Goal: Find specific page/section: Find specific page/section

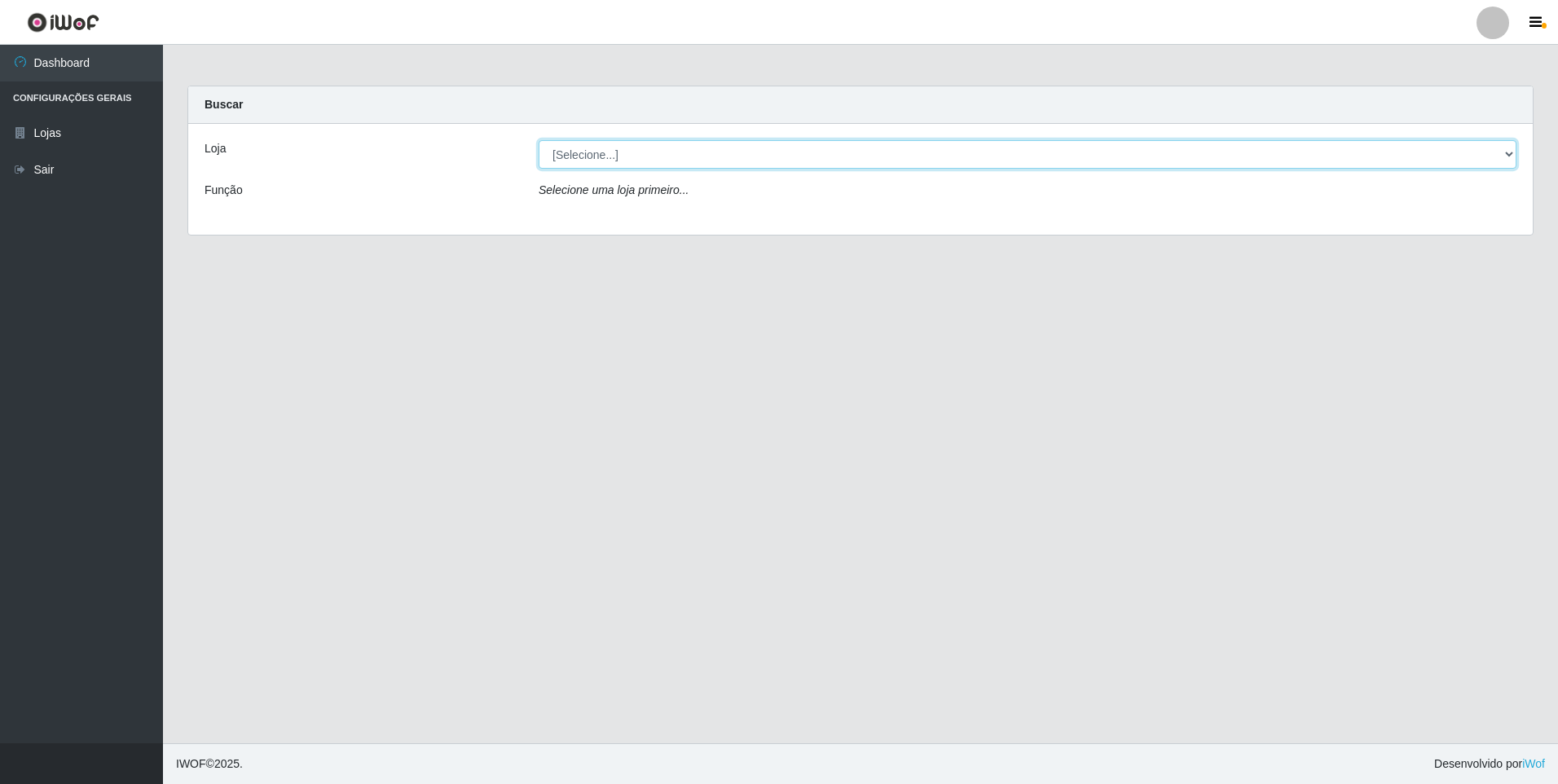
click at [568, 162] on select "[Selecione...] Atacado Vem - Loja 47 Jardim Limoeiro" at bounding box center [1028, 154] width 978 height 28
select select "461"
click at [539, 140] on select "[Selecione...] Atacado Vem - Loja 47 Jardim Limoeiro" at bounding box center [1028, 154] width 978 height 28
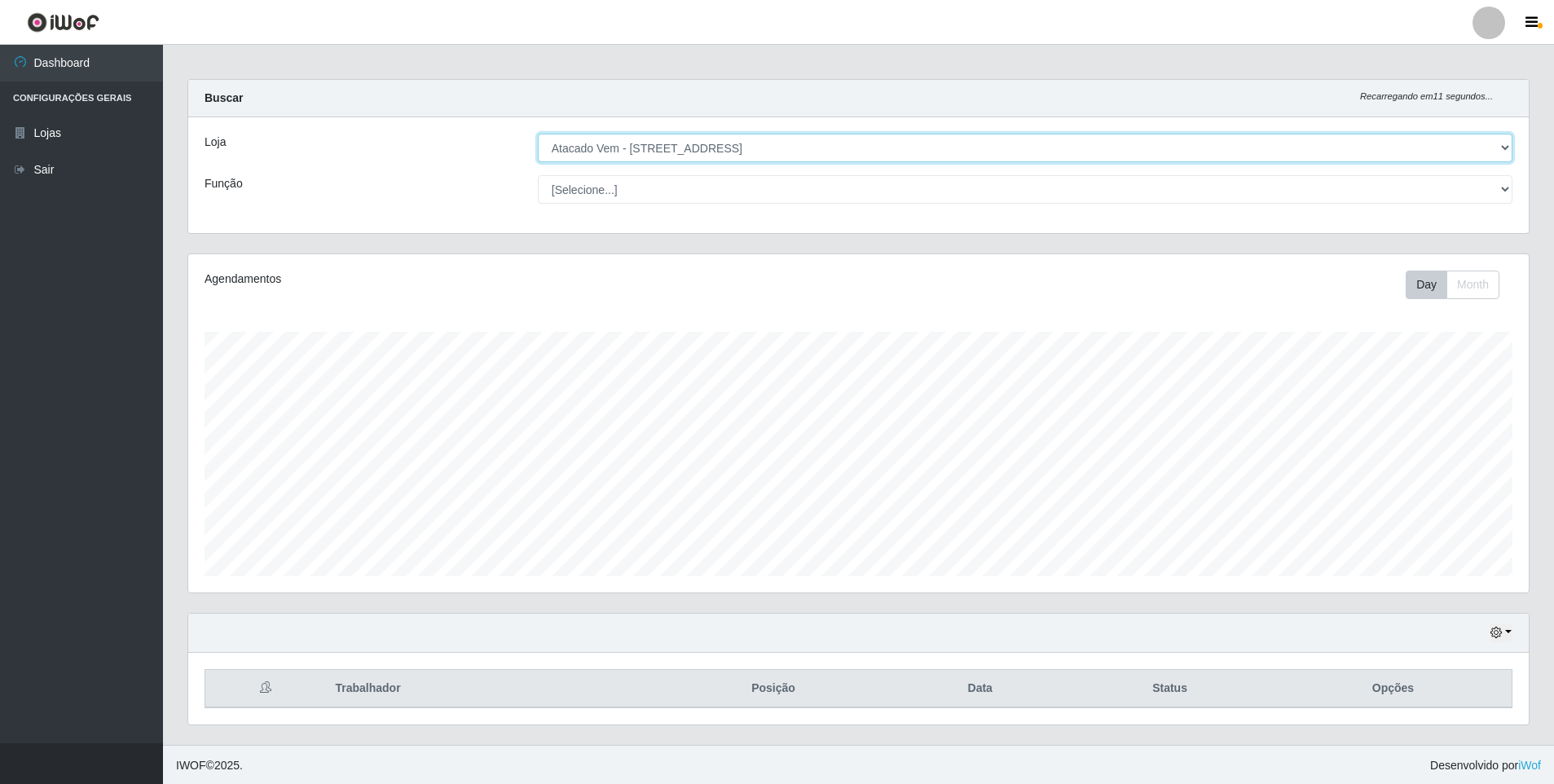
scroll to position [8, 0]
click at [623, 148] on select "[Selecione...] Atacado Vem - Loja 47 Jardim Limoeiro" at bounding box center [1025, 146] width 975 height 28
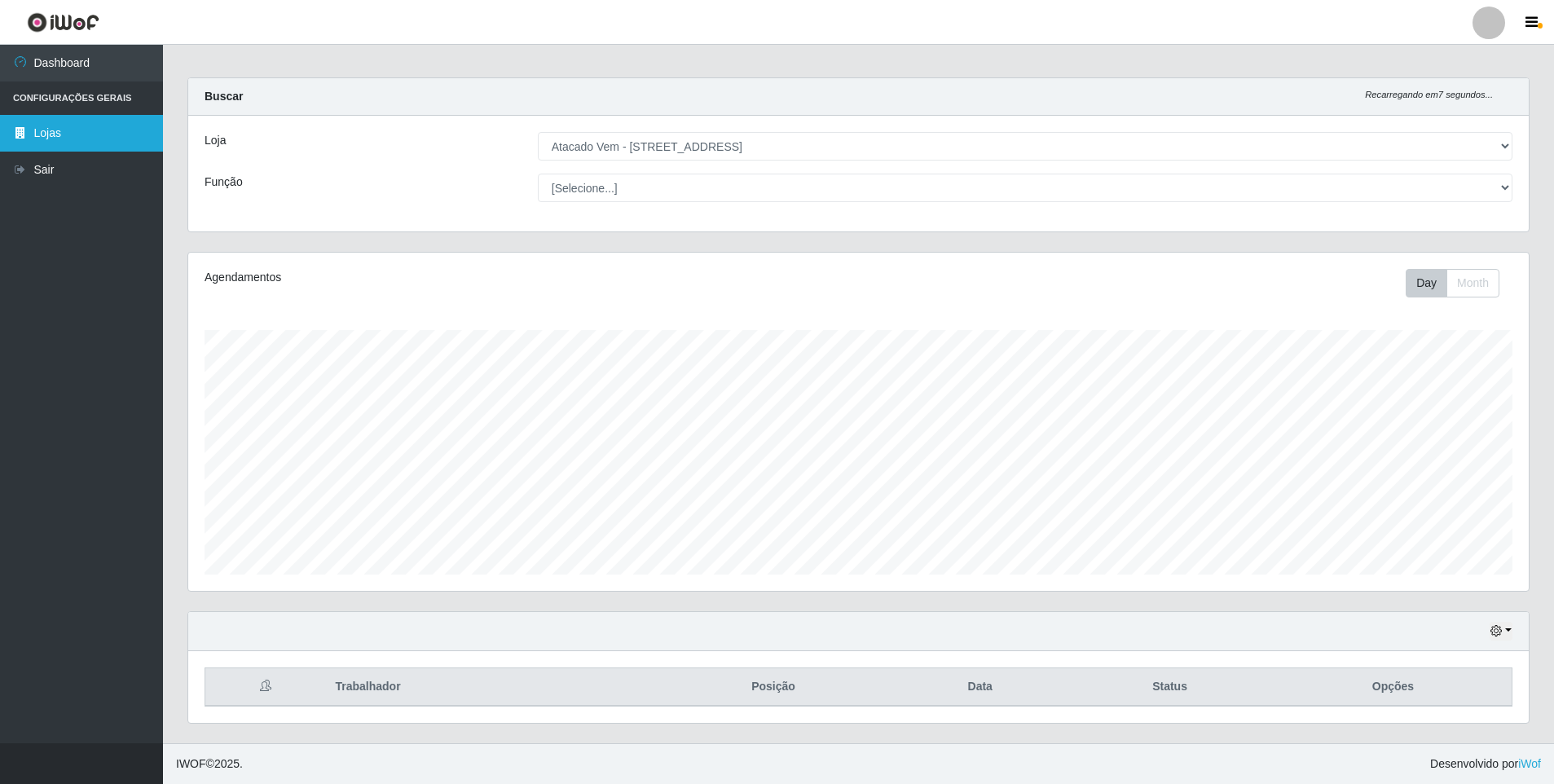
click at [95, 115] on link "Lojas" at bounding box center [82, 133] width 163 height 37
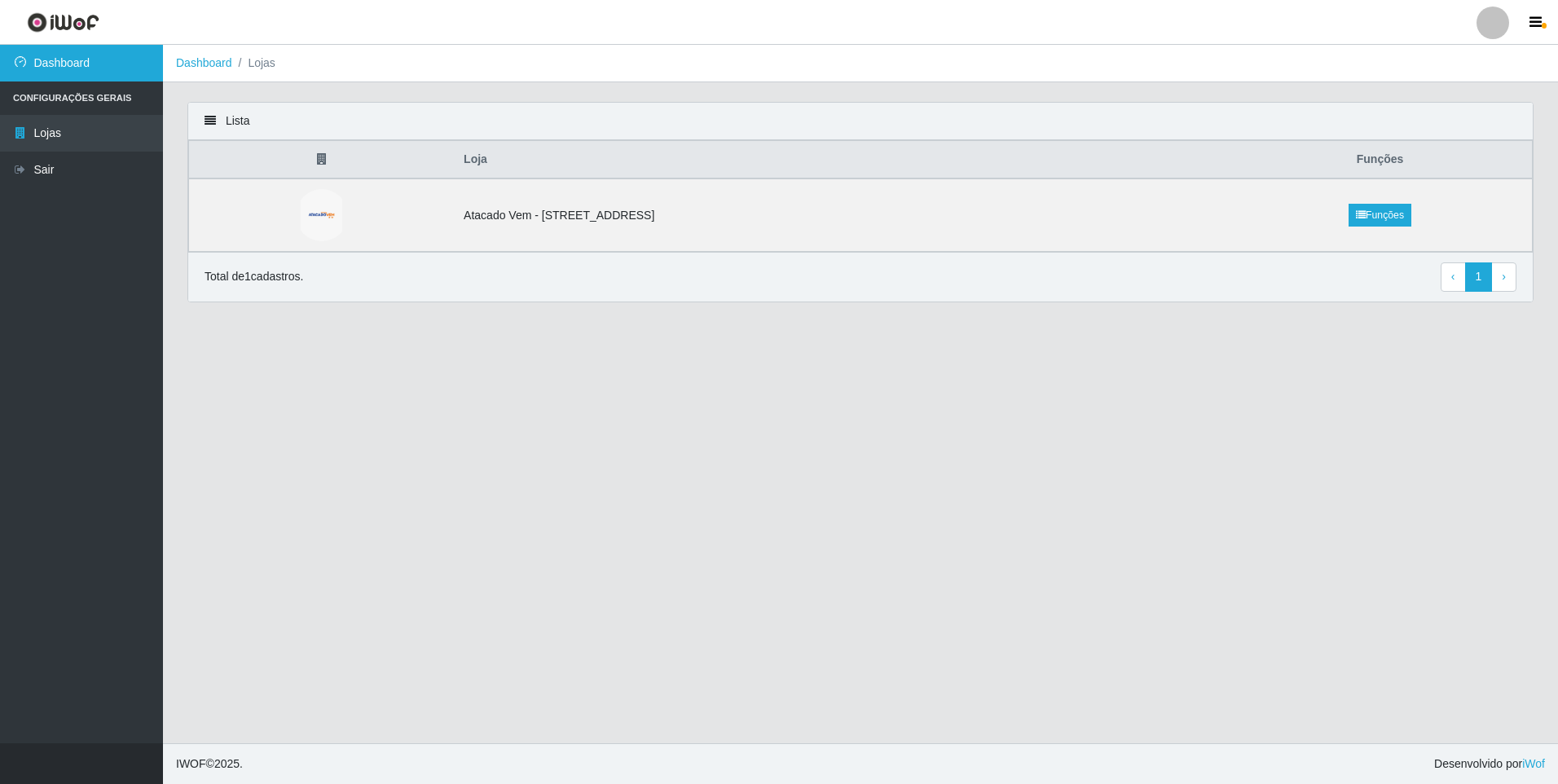
click at [98, 63] on link "Dashboard" at bounding box center [82, 63] width 163 height 37
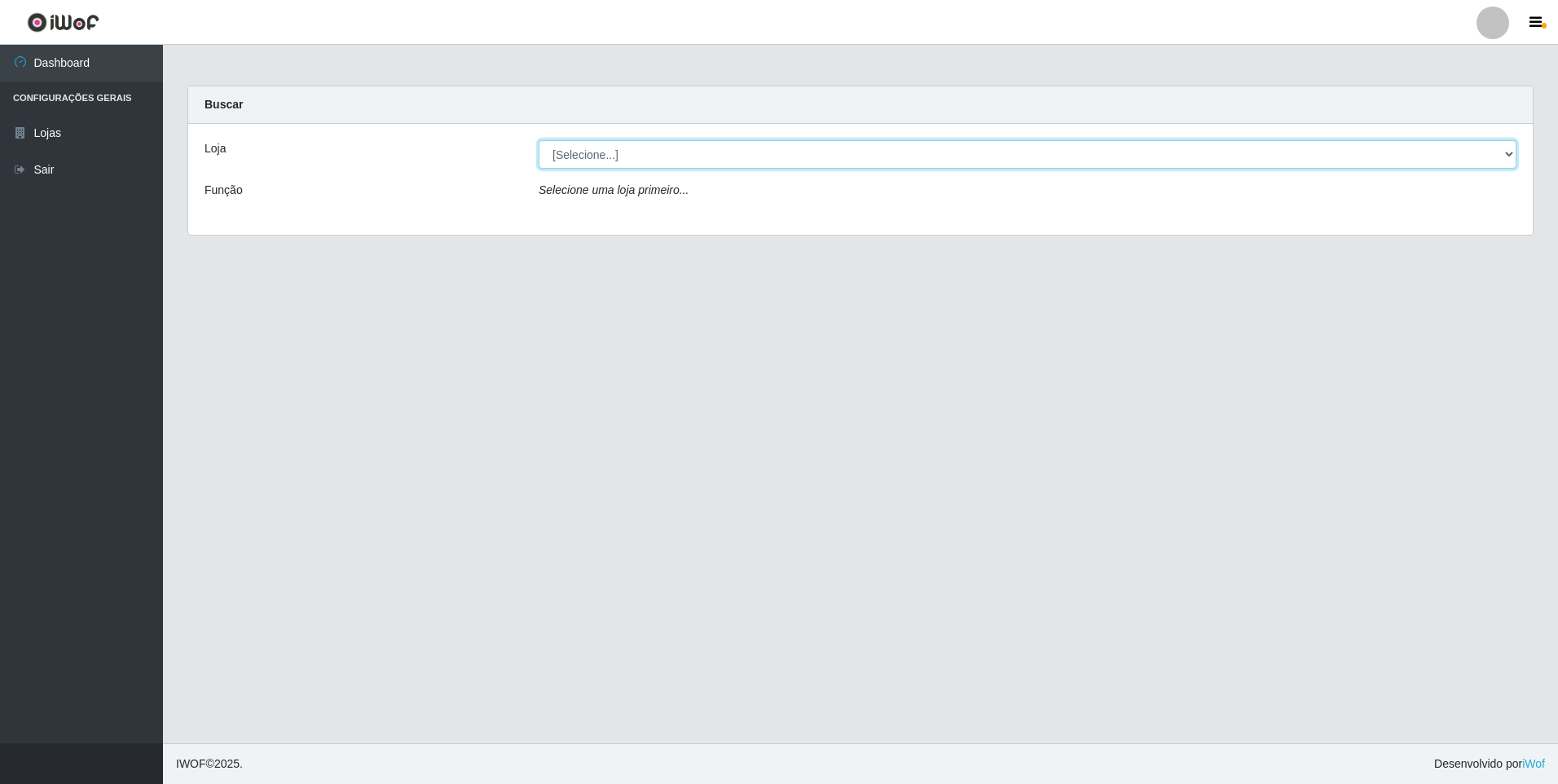
click at [650, 146] on select "[Selecione...] Atacado Vem - Loja 47 Jardim Limoeiro" at bounding box center [1028, 154] width 978 height 28
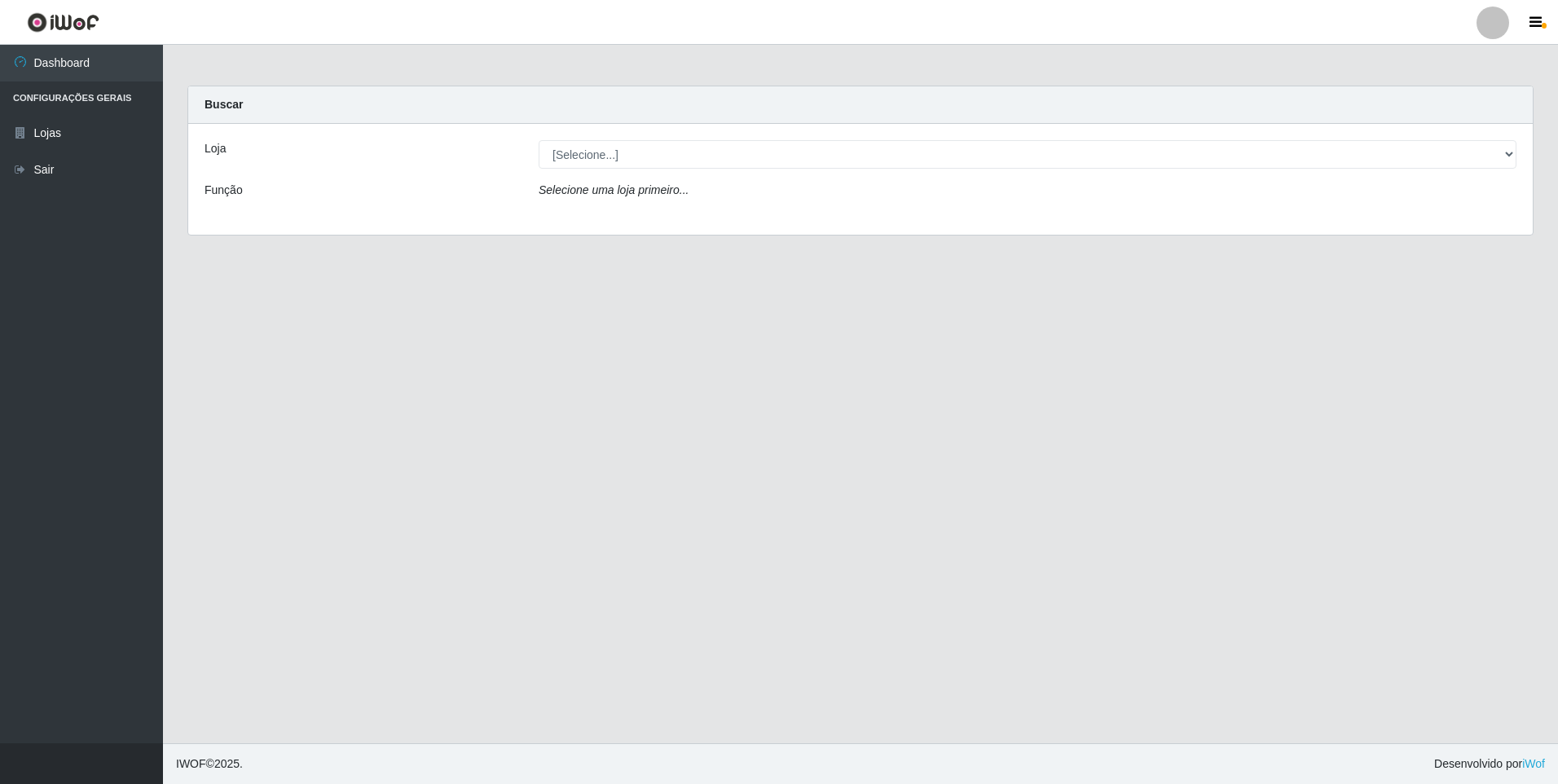
click at [650, 224] on div "Loja [Selecione...] Atacado Vem - Loja 47 Jardim Limoeiro Função Selecione uma …" at bounding box center [860, 179] width 1345 height 111
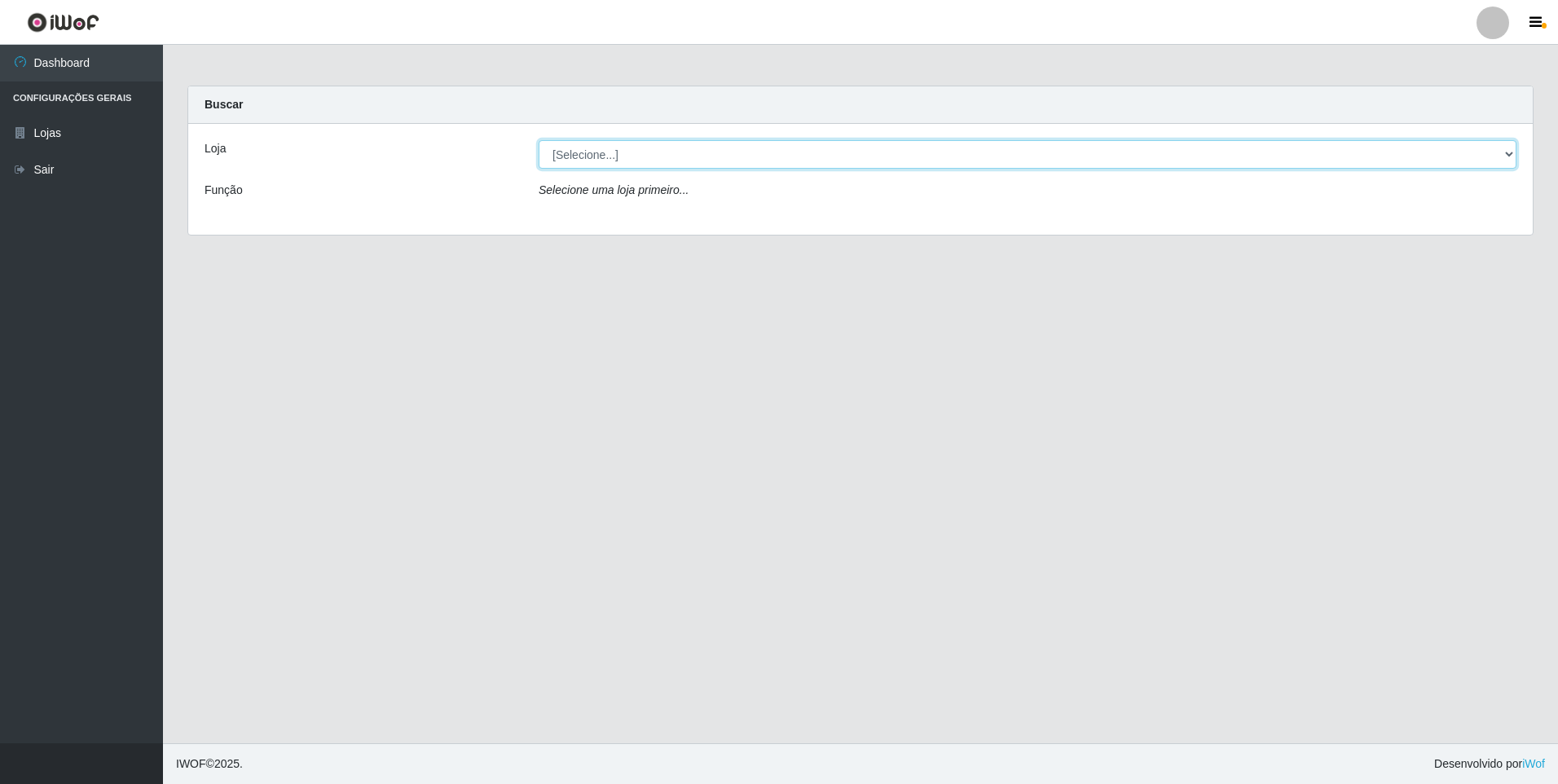
click at [671, 161] on select "[Selecione...] Atacado Vem - Loja 47 Jardim Limoeiro" at bounding box center [1028, 154] width 978 height 28
select select "461"
click at [539, 140] on select "[Selecione...] Atacado Vem - Loja 47 Jardim Limoeiro" at bounding box center [1028, 154] width 978 height 28
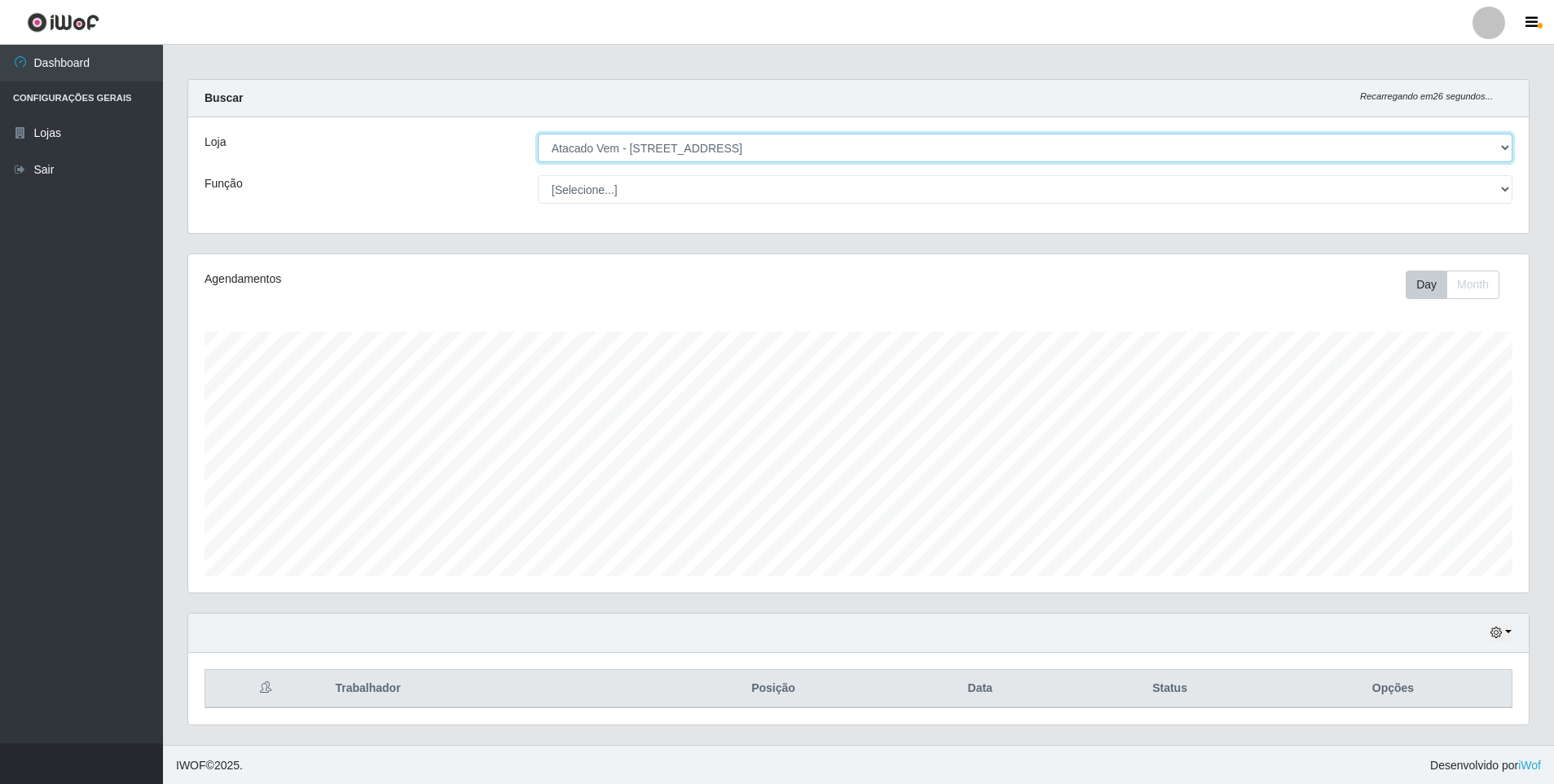
scroll to position [8, 0]
